Goal: Navigation & Orientation: Find specific page/section

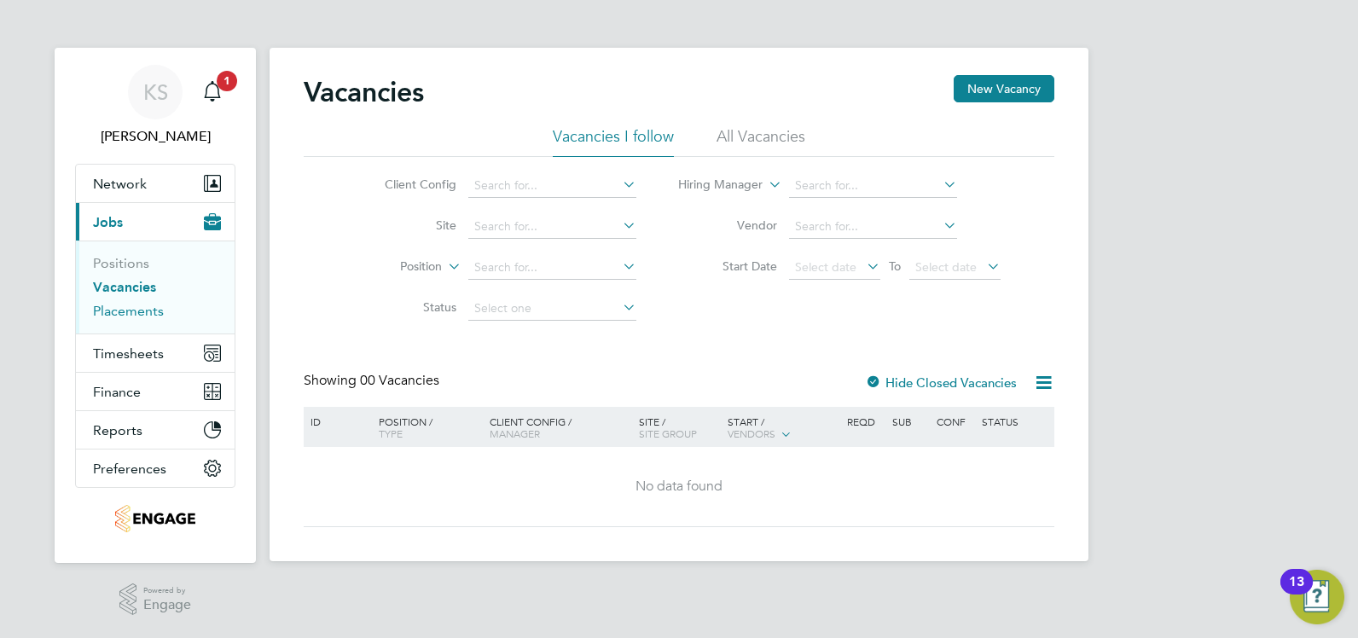
click at [142, 311] on link "Placements" at bounding box center [128, 311] width 71 height 16
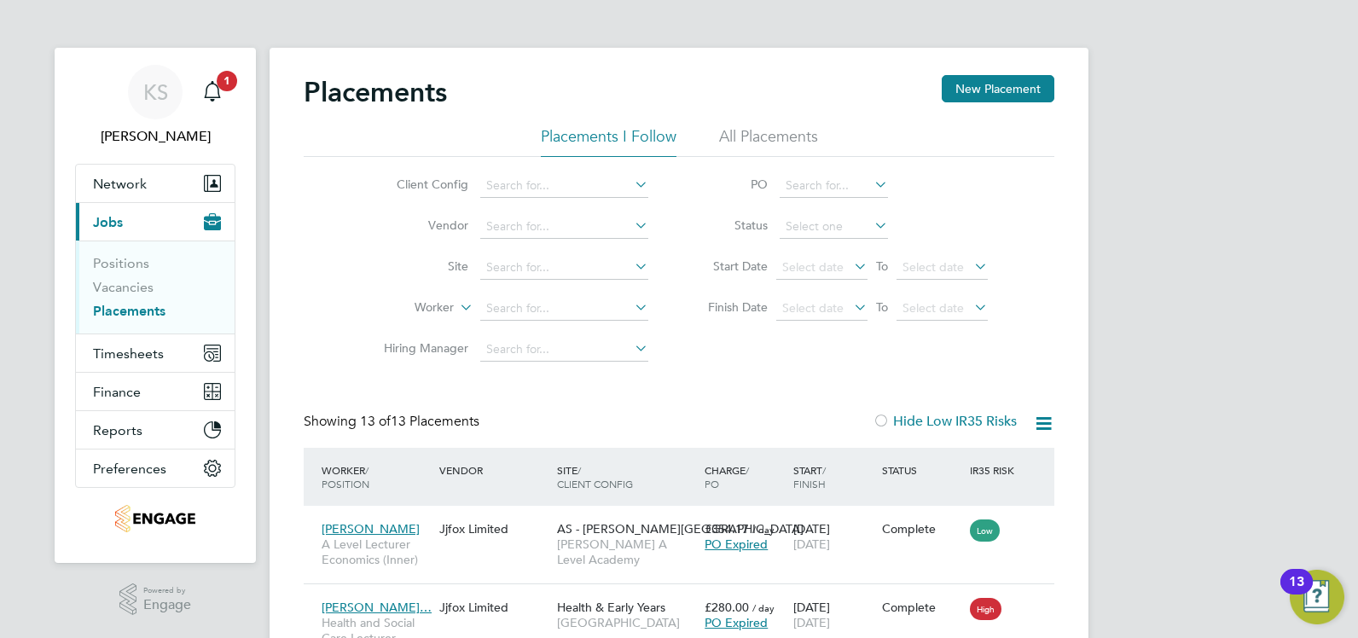
click at [750, 133] on li "All Placements" at bounding box center [768, 141] width 99 height 31
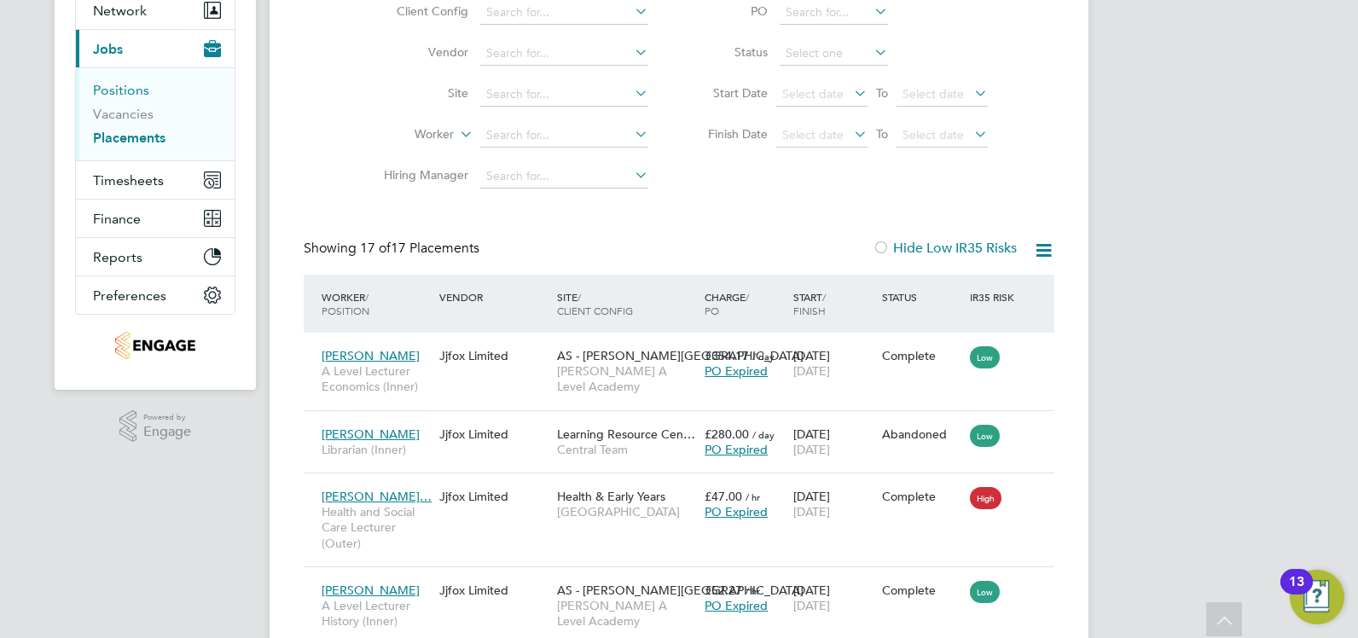
click at [113, 87] on link "Positions" at bounding box center [121, 90] width 56 height 16
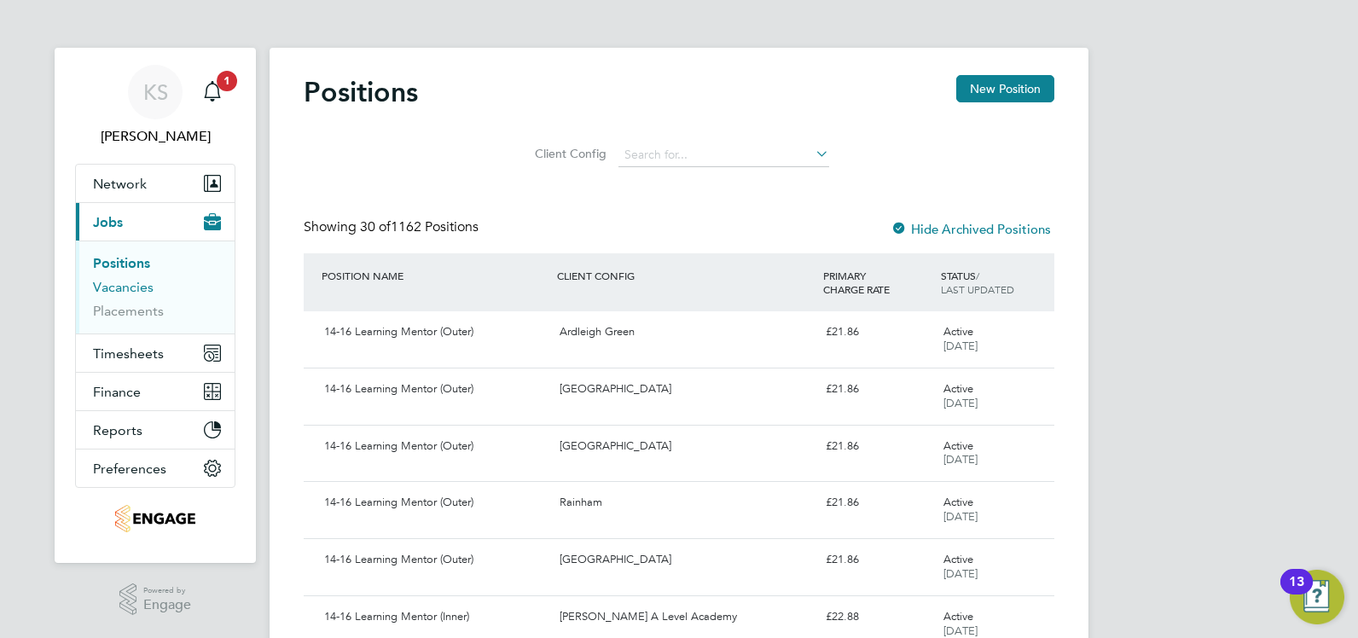
click at [110, 281] on link "Vacancies" at bounding box center [123, 287] width 61 height 16
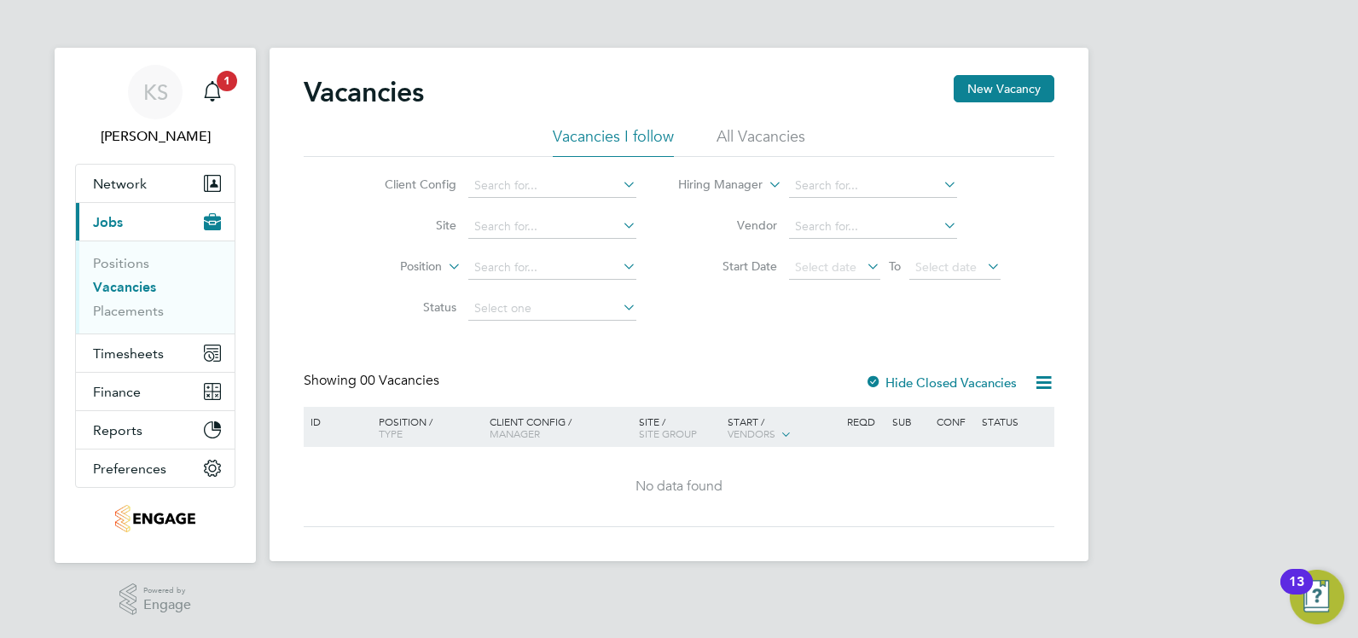
click at [767, 134] on li "All Vacancies" at bounding box center [761, 141] width 89 height 31
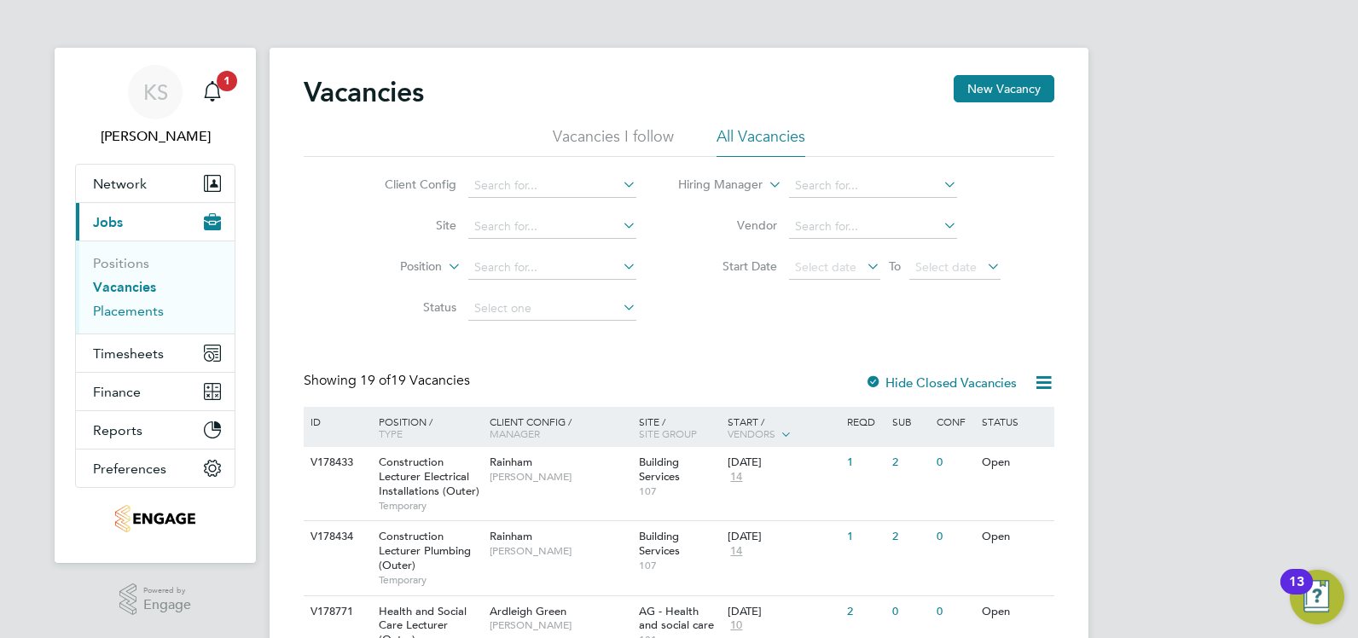
click at [105, 315] on link "Placements" at bounding box center [128, 311] width 71 height 16
